Goal: Task Accomplishment & Management: Manage account settings

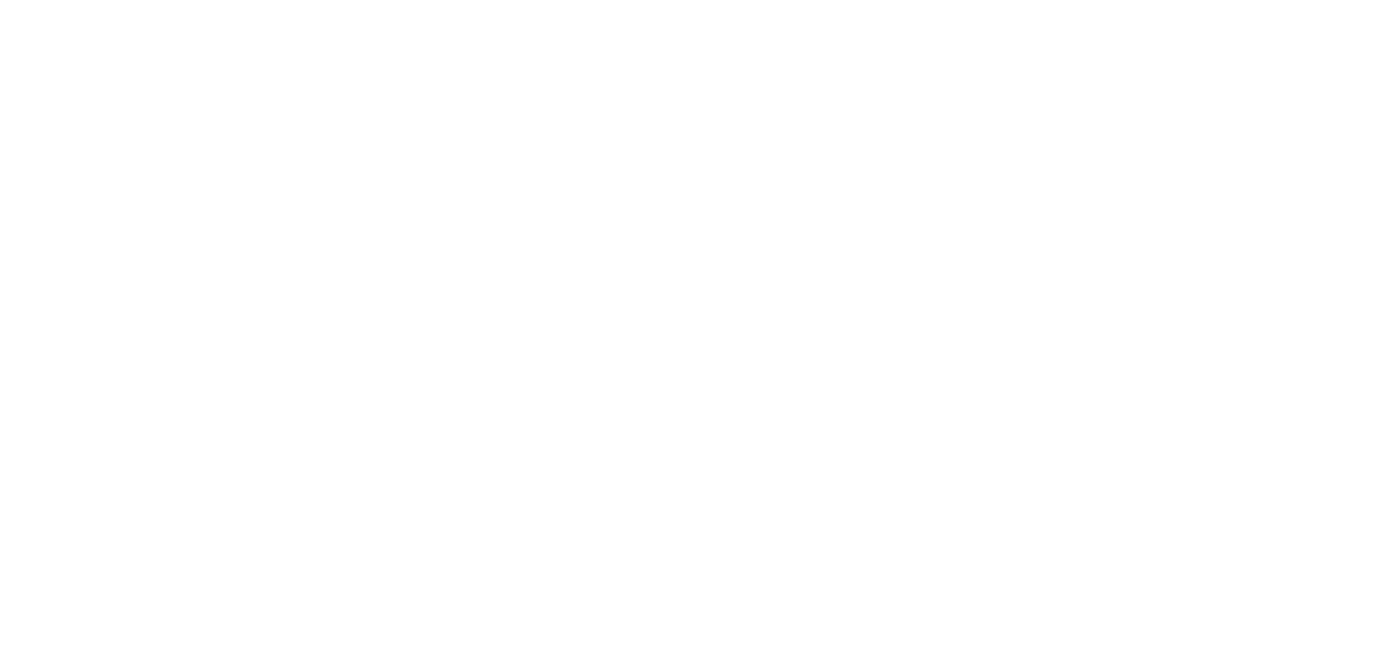
click at [710, 162] on div at bounding box center [689, 330] width 1379 height 660
click at [356, 177] on div at bounding box center [689, 330] width 1379 height 660
